Goal: Information Seeking & Learning: Learn about a topic

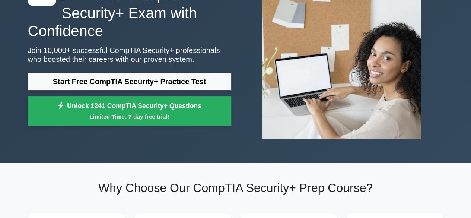
scroll to position [112, 0]
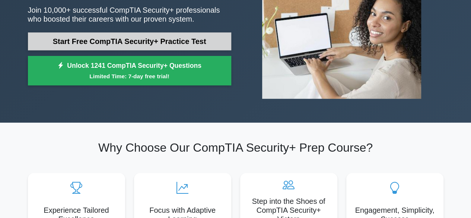
click at [115, 37] on link "Start Free CompTIA Security+ Practice Test" at bounding box center [129, 41] width 203 height 18
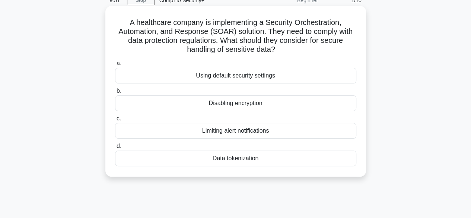
scroll to position [74, 0]
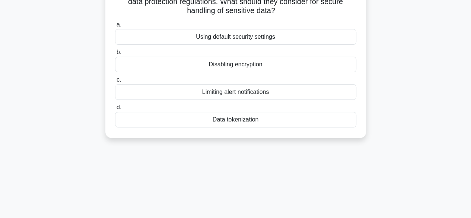
click at [184, 63] on div "Disabling encryption" at bounding box center [235, 65] width 241 height 16
click at [115, 55] on input "b. Disabling encryption" at bounding box center [115, 52] width 0 height 5
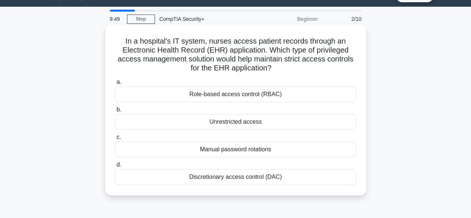
scroll to position [0, 0]
